Goal: Find specific page/section: Find specific page/section

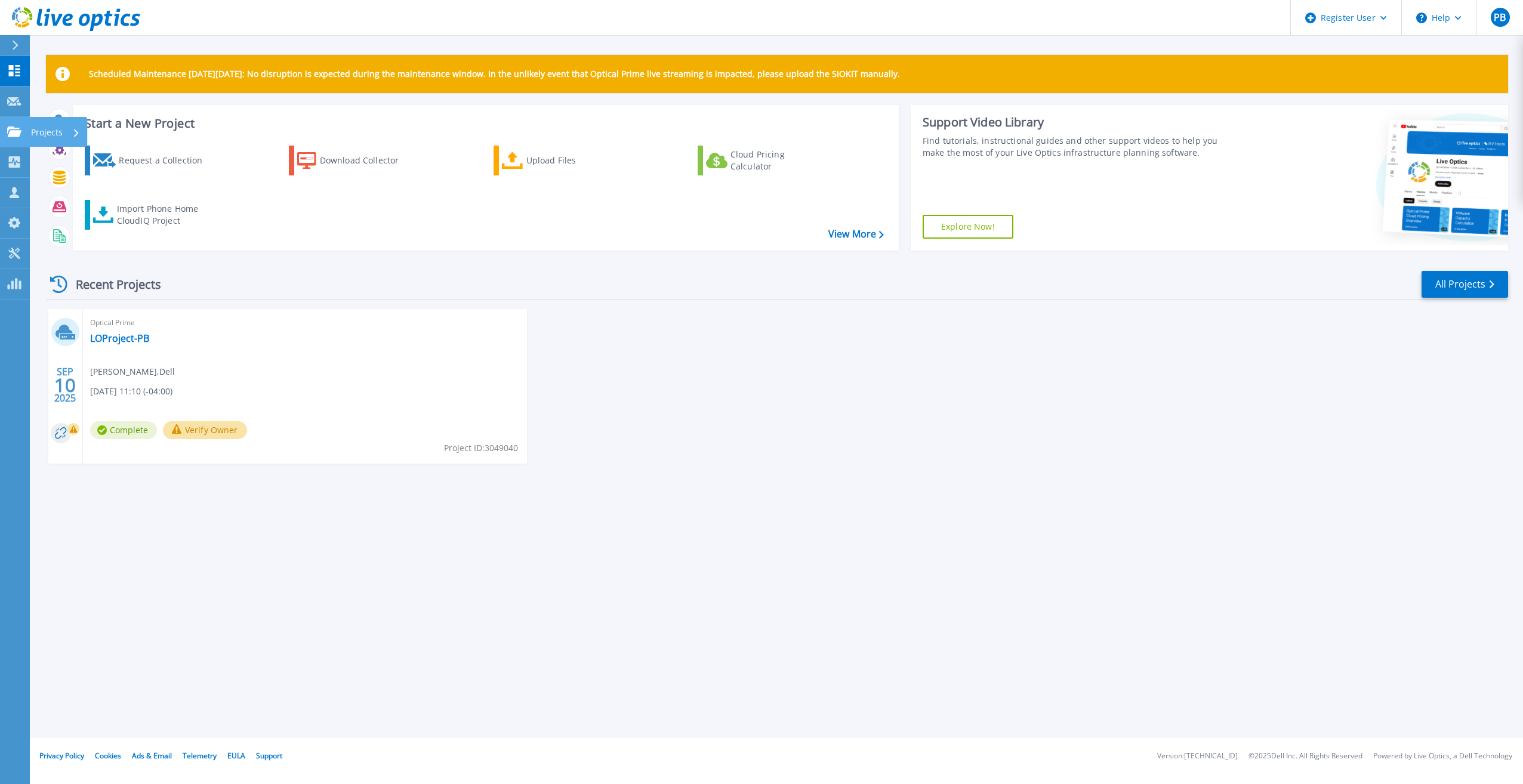
click at [45, 130] on p "Projects" at bounding box center [47, 132] width 31 height 31
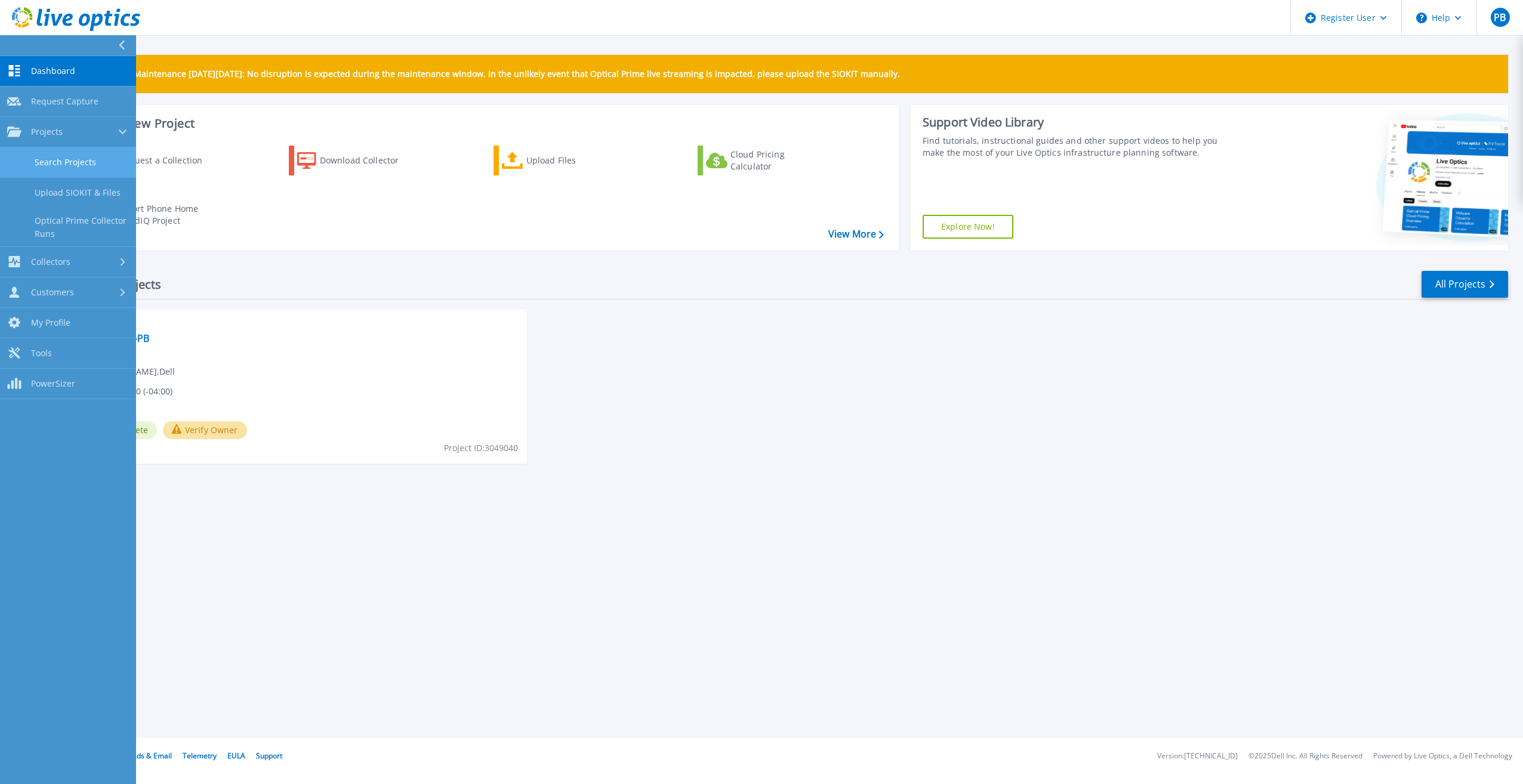
click at [98, 165] on link "Search Projects" at bounding box center [68, 162] width 136 height 31
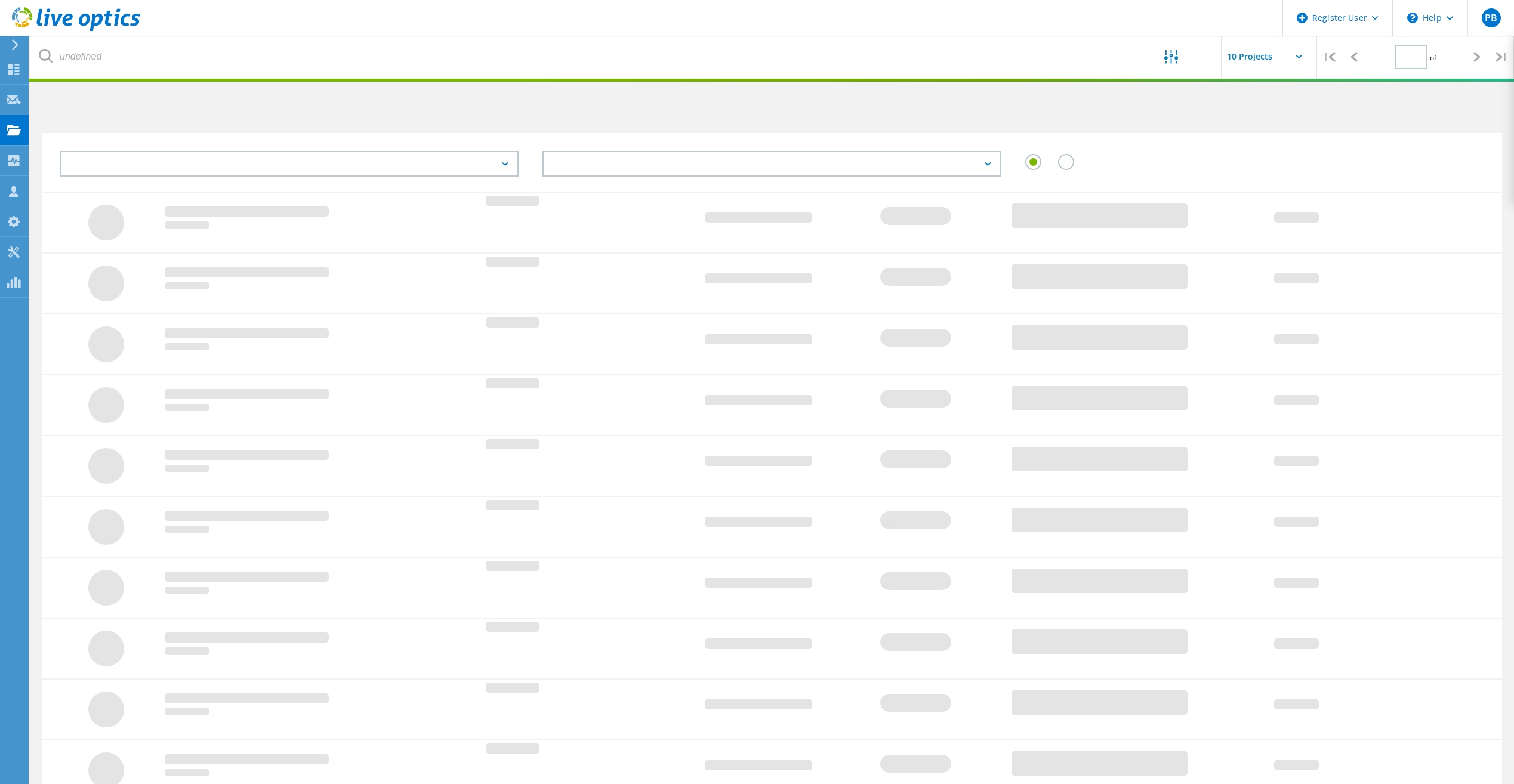
type input "1"
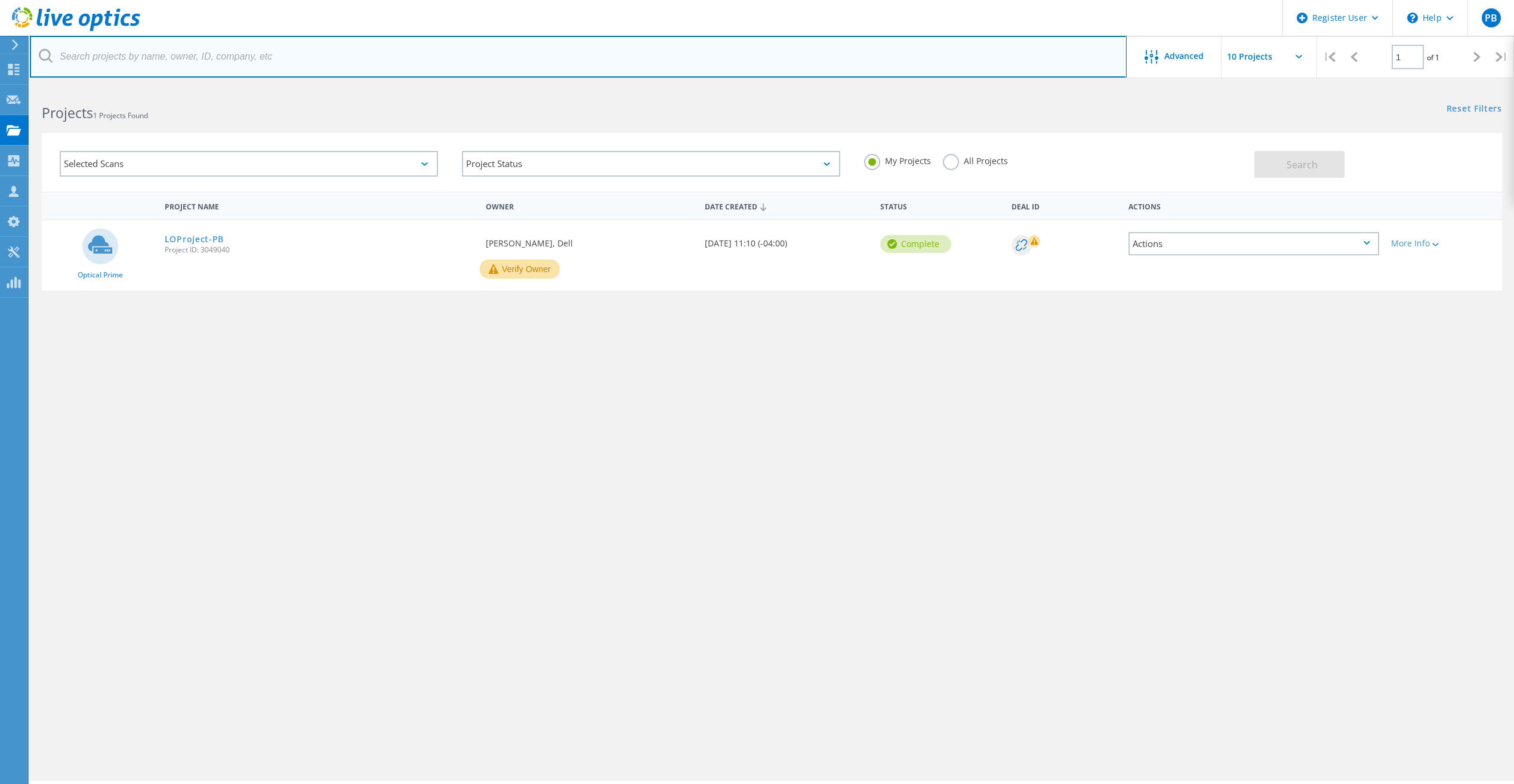
click at [285, 57] on input "text" at bounding box center [578, 56] width 1097 height 42
paste input "Quanta Nashville"
type input "Quanta Nashville"
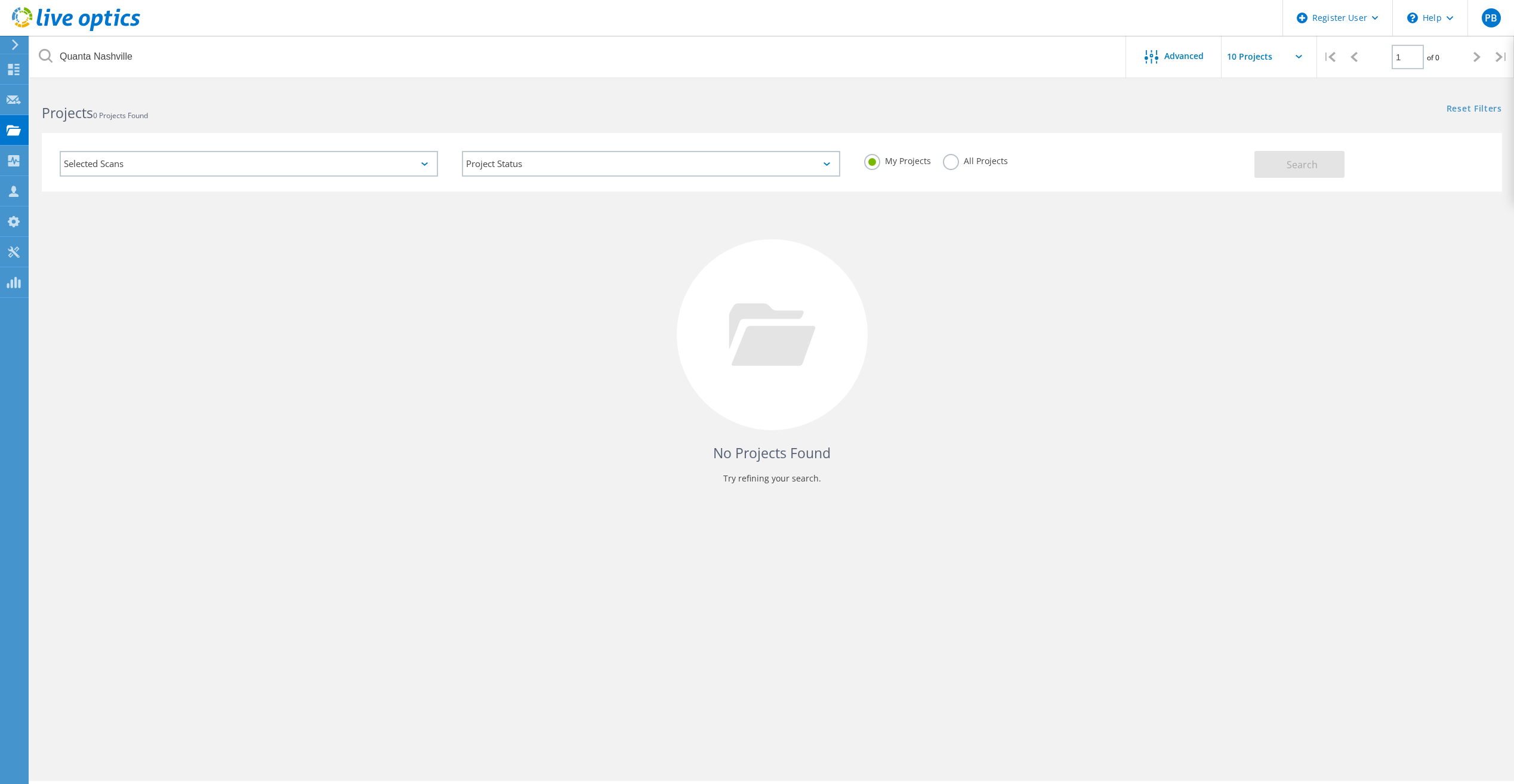
click at [955, 160] on label "All Projects" at bounding box center [975, 159] width 65 height 11
click at [0, 0] on input "All Projects" at bounding box center [0, 0] width 0 height 0
click at [1301, 165] on span "Search" at bounding box center [1302, 164] width 31 height 13
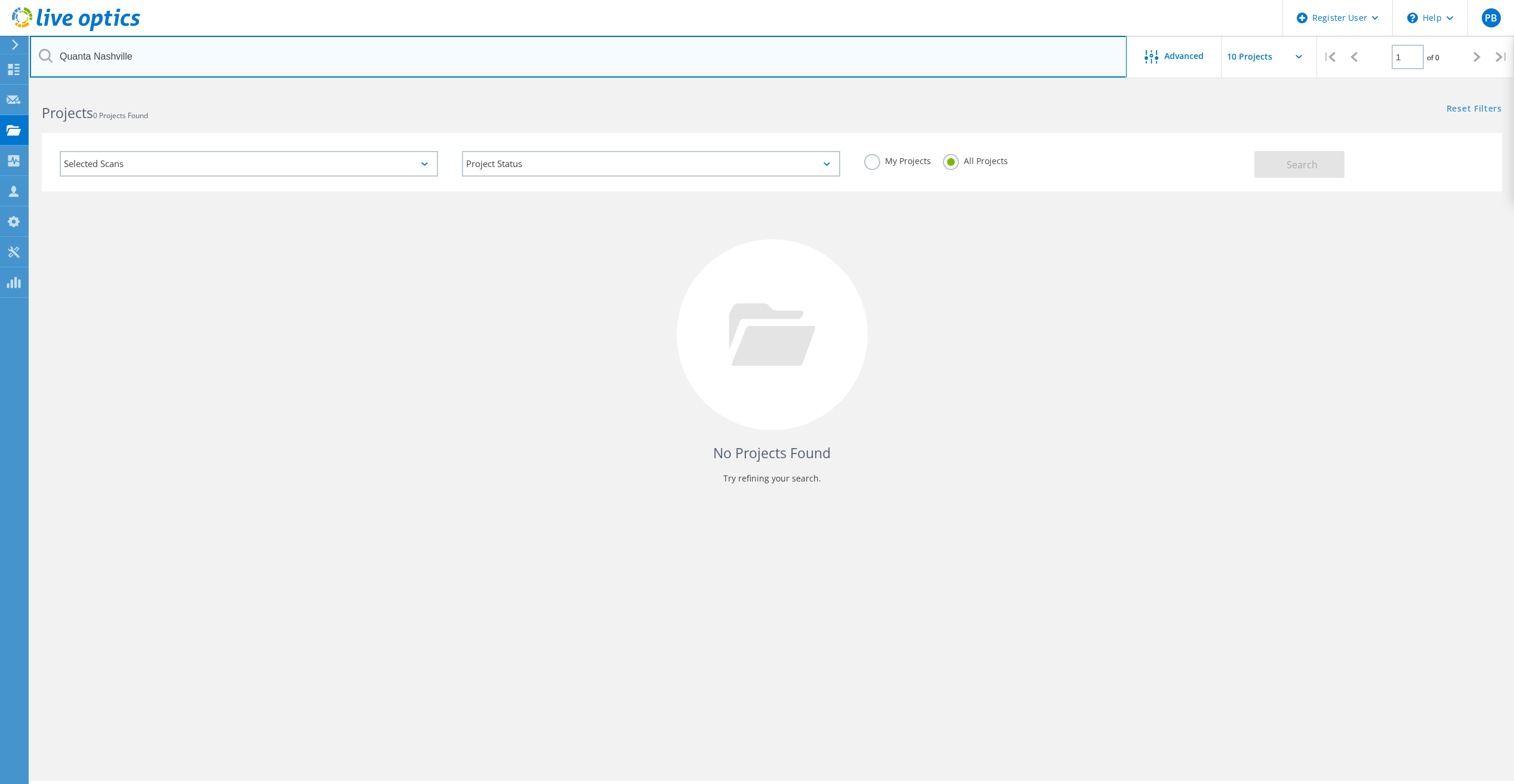
click at [302, 60] on input "Quanta Nashville" at bounding box center [578, 56] width 1097 height 42
